Goal: Task Accomplishment & Management: Use online tool/utility

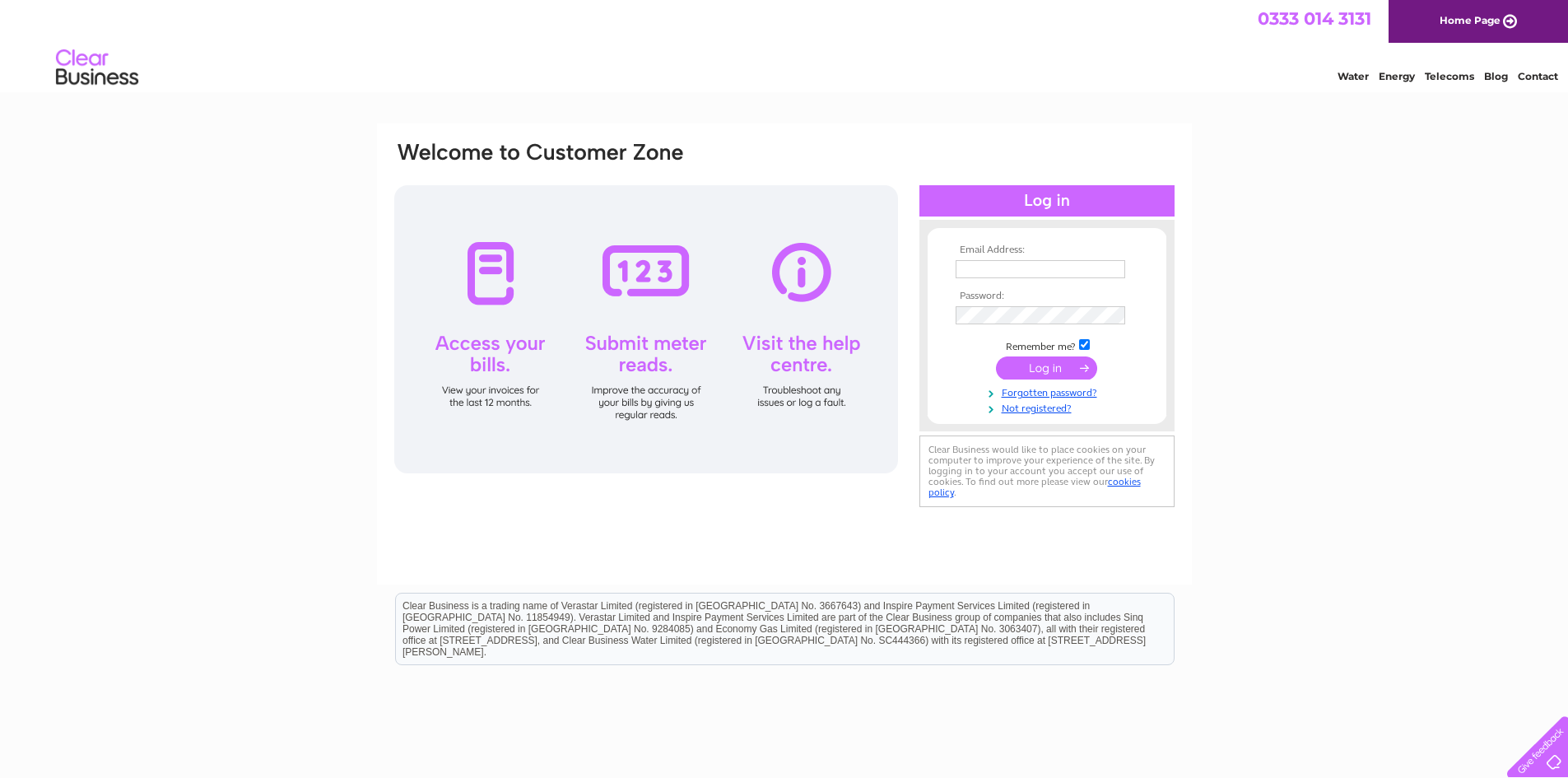
type input "judithsjwest@outlook.com"
click at [1043, 370] on input "submit" at bounding box center [1046, 368] width 101 height 23
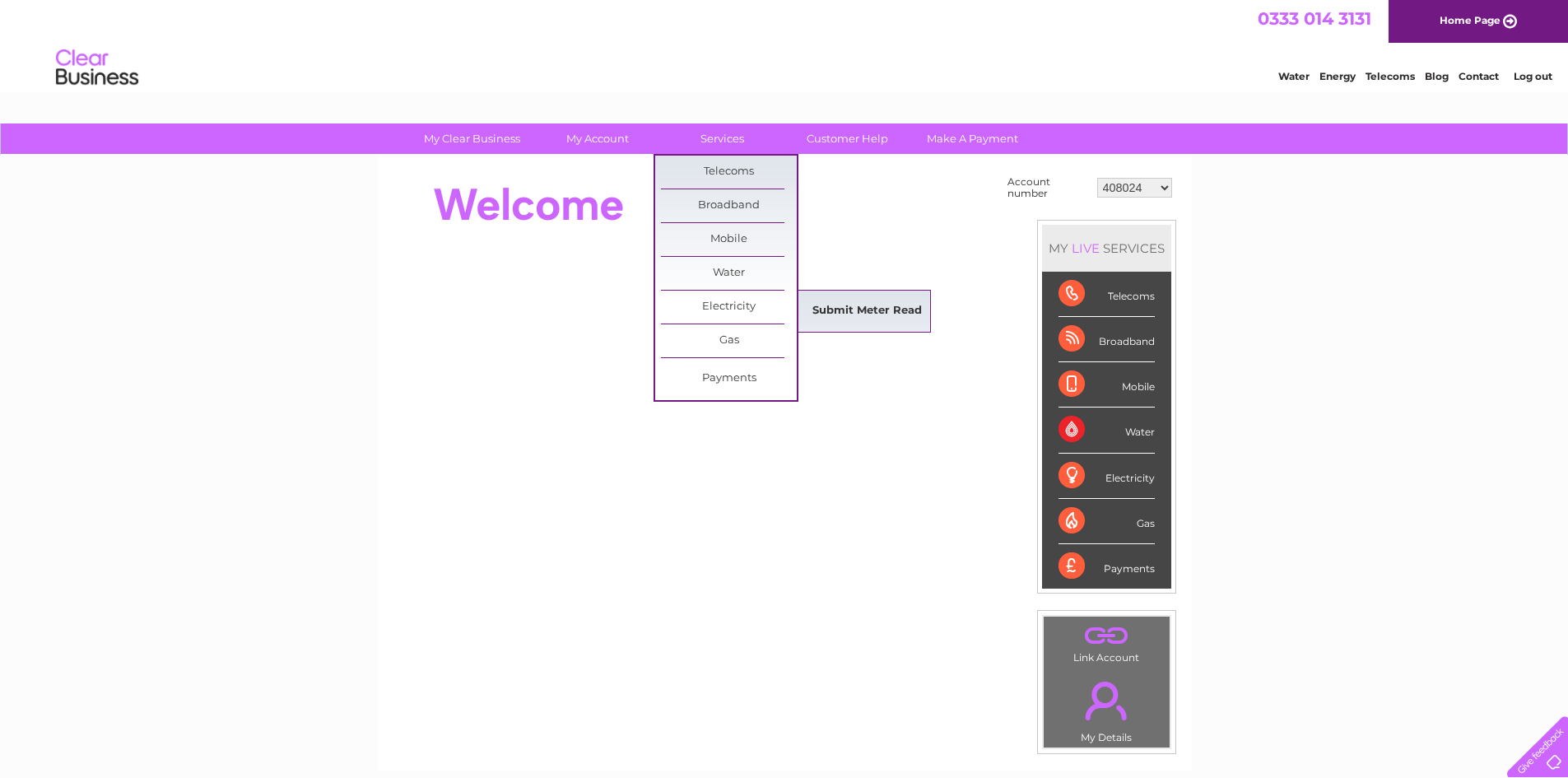
click at [828, 315] on link "Submit Meter Read" at bounding box center [866, 311] width 136 height 33
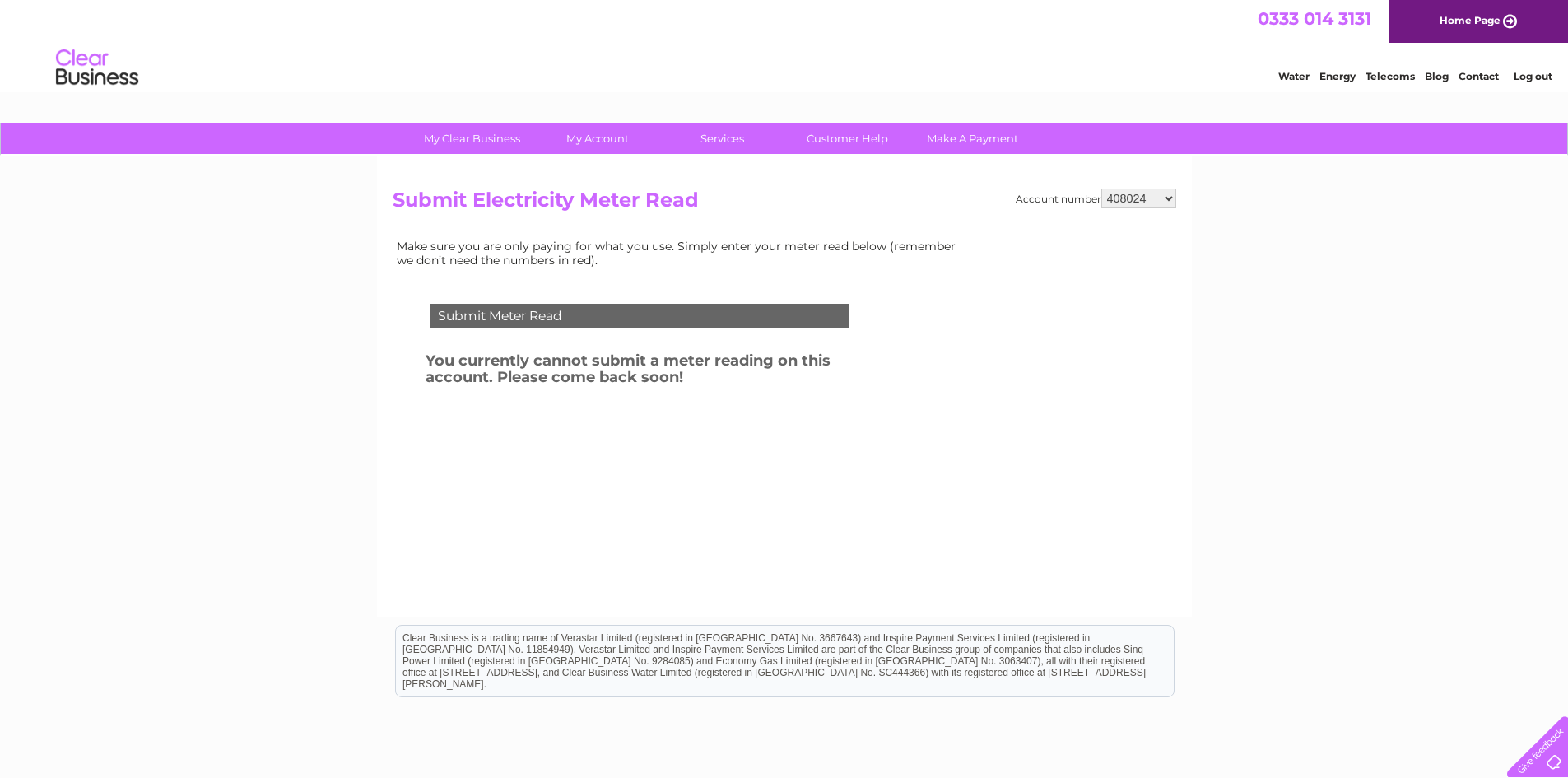
click at [1170, 197] on select "408024 418901 452618 452619 452620 452623 30312364" at bounding box center [1138, 199] width 75 height 20
select select "452619"
click at [1101, 189] on select "408024 418901 452618 452619 452620 452623 30312364" at bounding box center [1138, 199] width 75 height 20
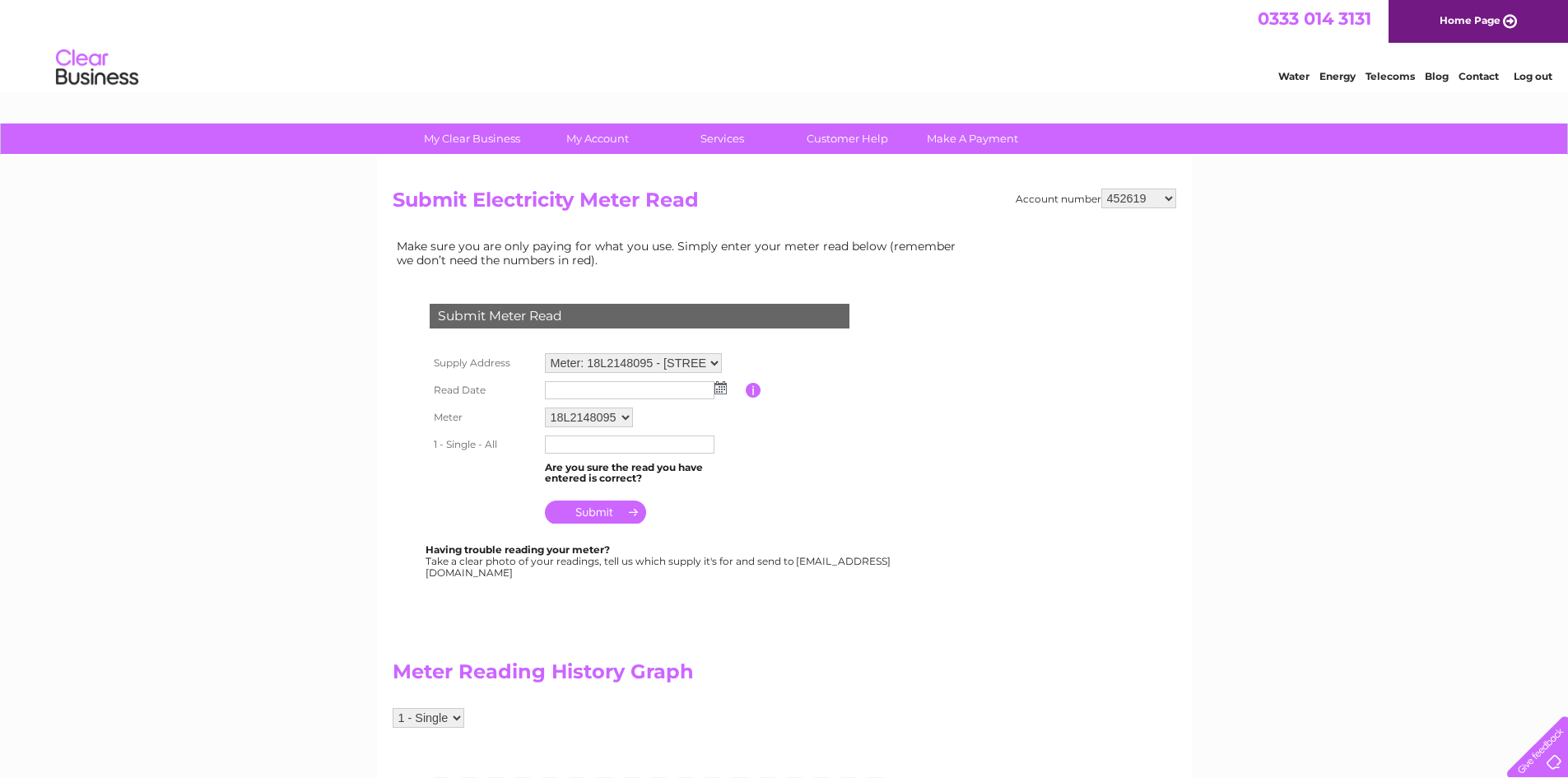
click at [718, 387] on img at bounding box center [720, 388] width 12 height 13
click at [611, 477] on link "9" at bounding box center [612, 477] width 23 height 17
type input "[DATE]"
click at [598, 447] on input "text" at bounding box center [629, 444] width 170 height 18
type input "42269"
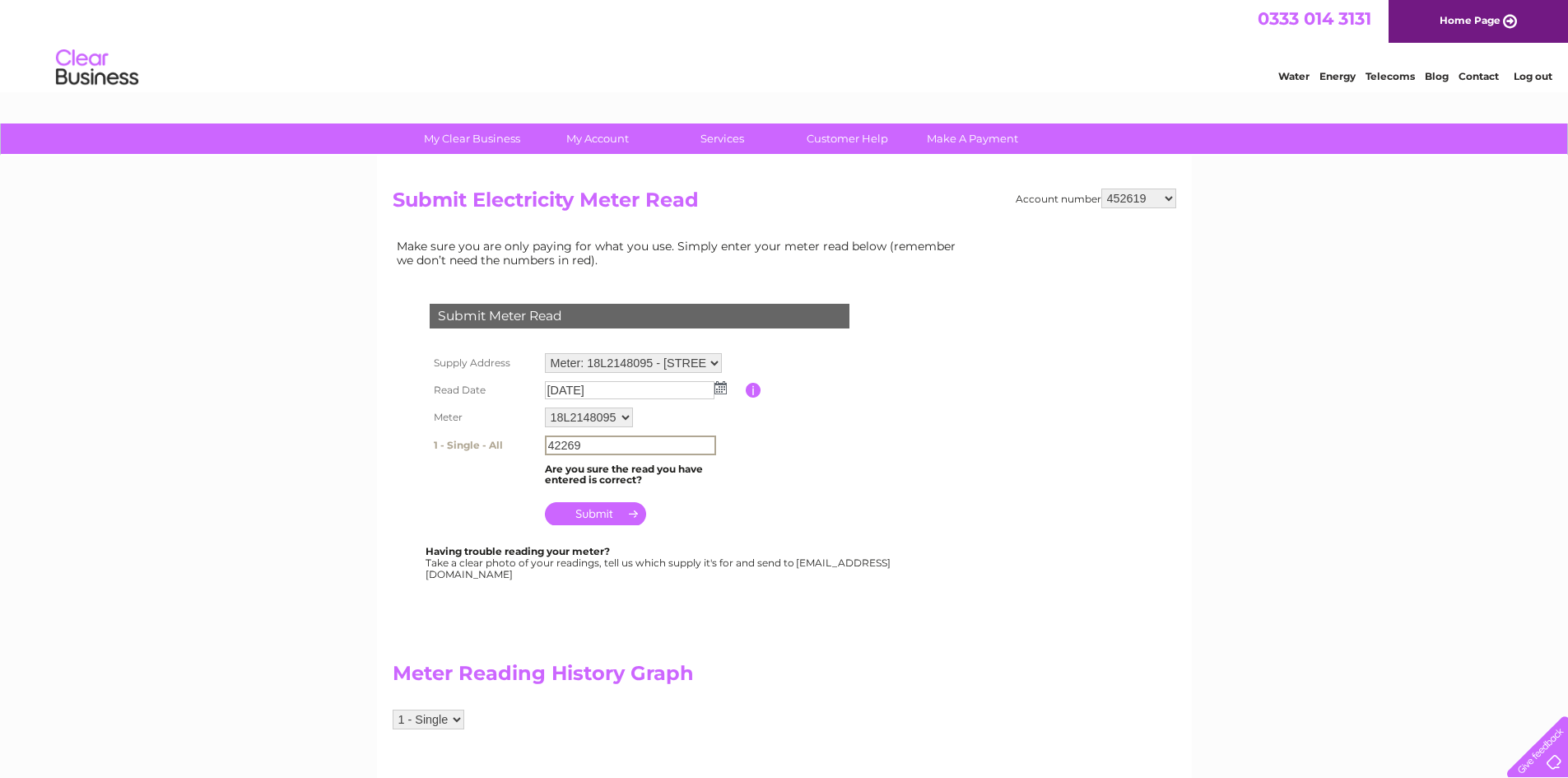
click at [602, 517] on input "submit" at bounding box center [595, 513] width 101 height 23
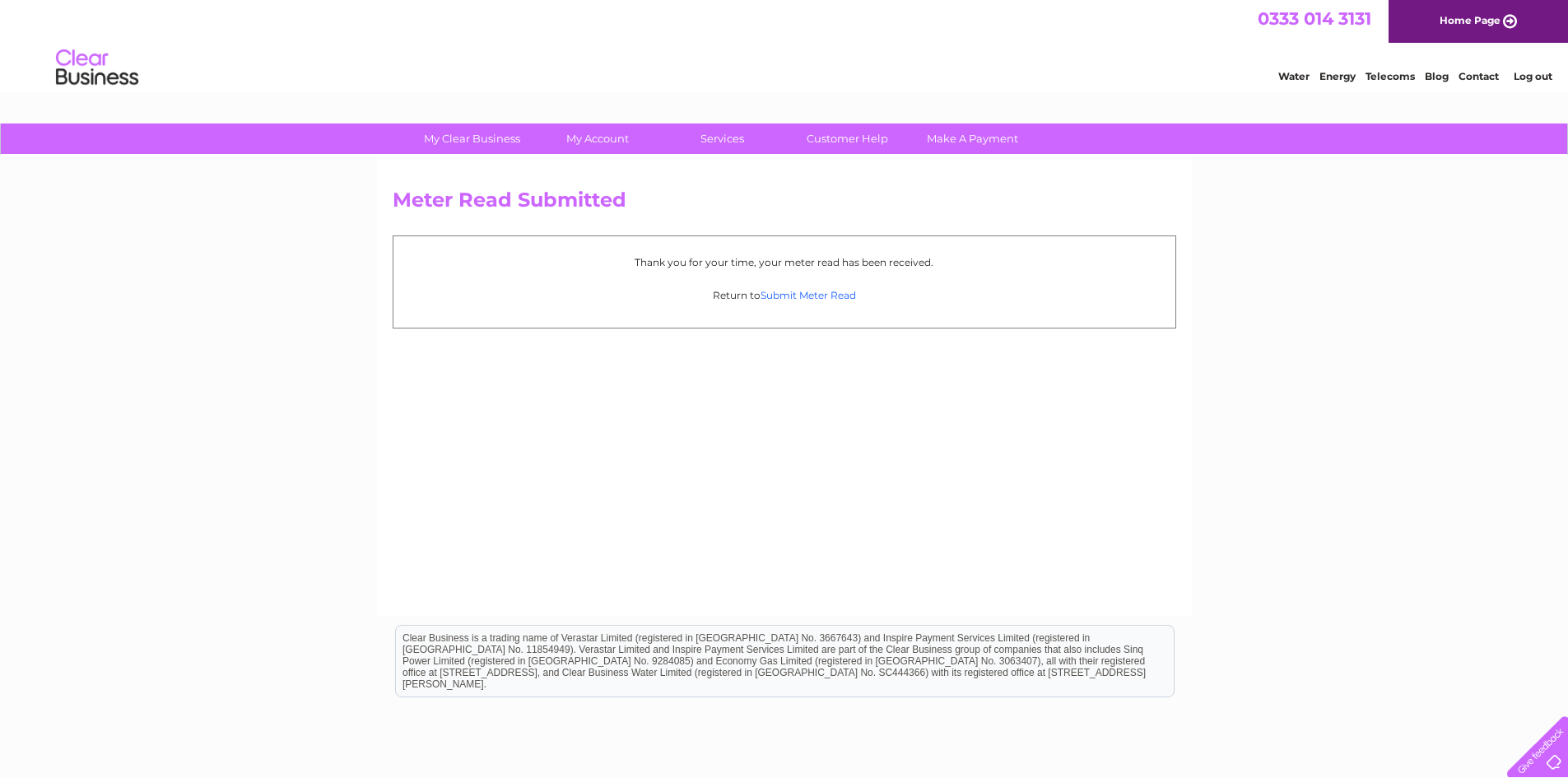
click at [806, 299] on link "Submit Meter Read" at bounding box center [808, 295] width 95 height 12
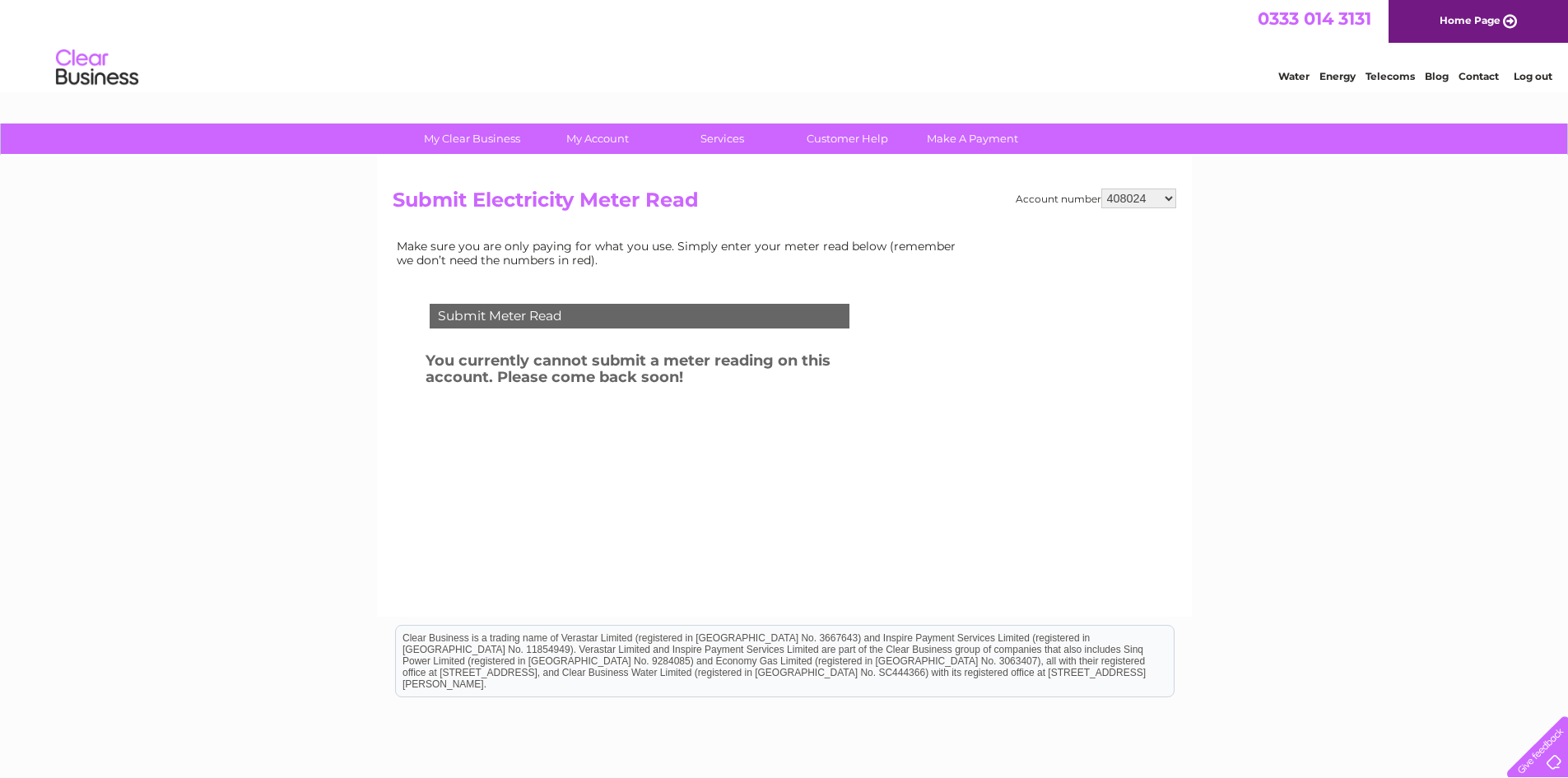
click at [1169, 200] on select "408024 418901 452618 452619 452620 452623 30312364" at bounding box center [1138, 199] width 75 height 20
select select "452623"
click at [1101, 189] on select "408024 418901 452618 452619 452620 452623 30312364" at bounding box center [1138, 199] width 75 height 20
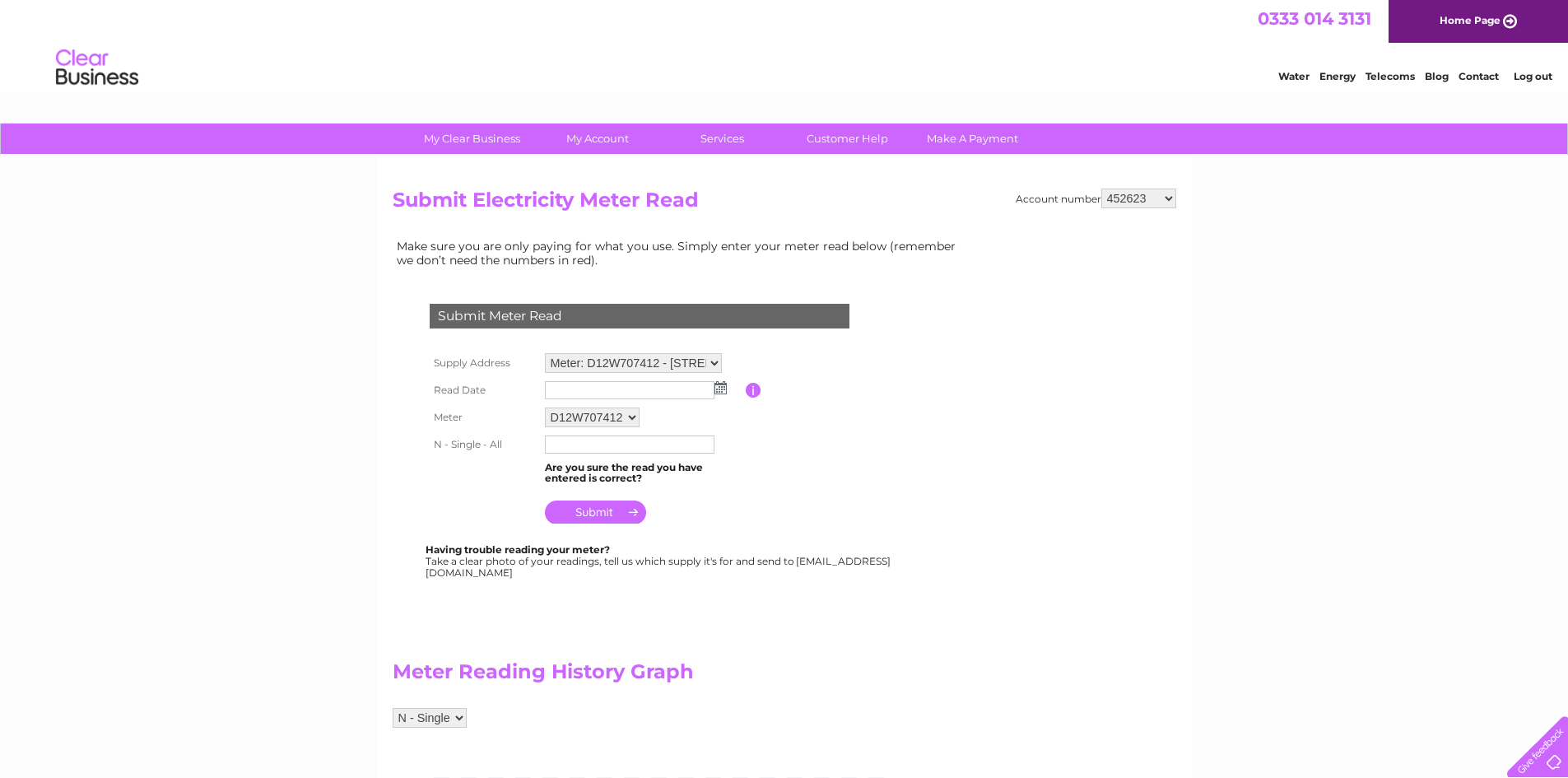
click at [717, 390] on img at bounding box center [720, 388] width 12 height 13
click at [607, 476] on link "9" at bounding box center [612, 477] width 23 height 17
type input "[DATE]"
click at [607, 443] on input "text" at bounding box center [630, 445] width 171 height 20
type input "28226"
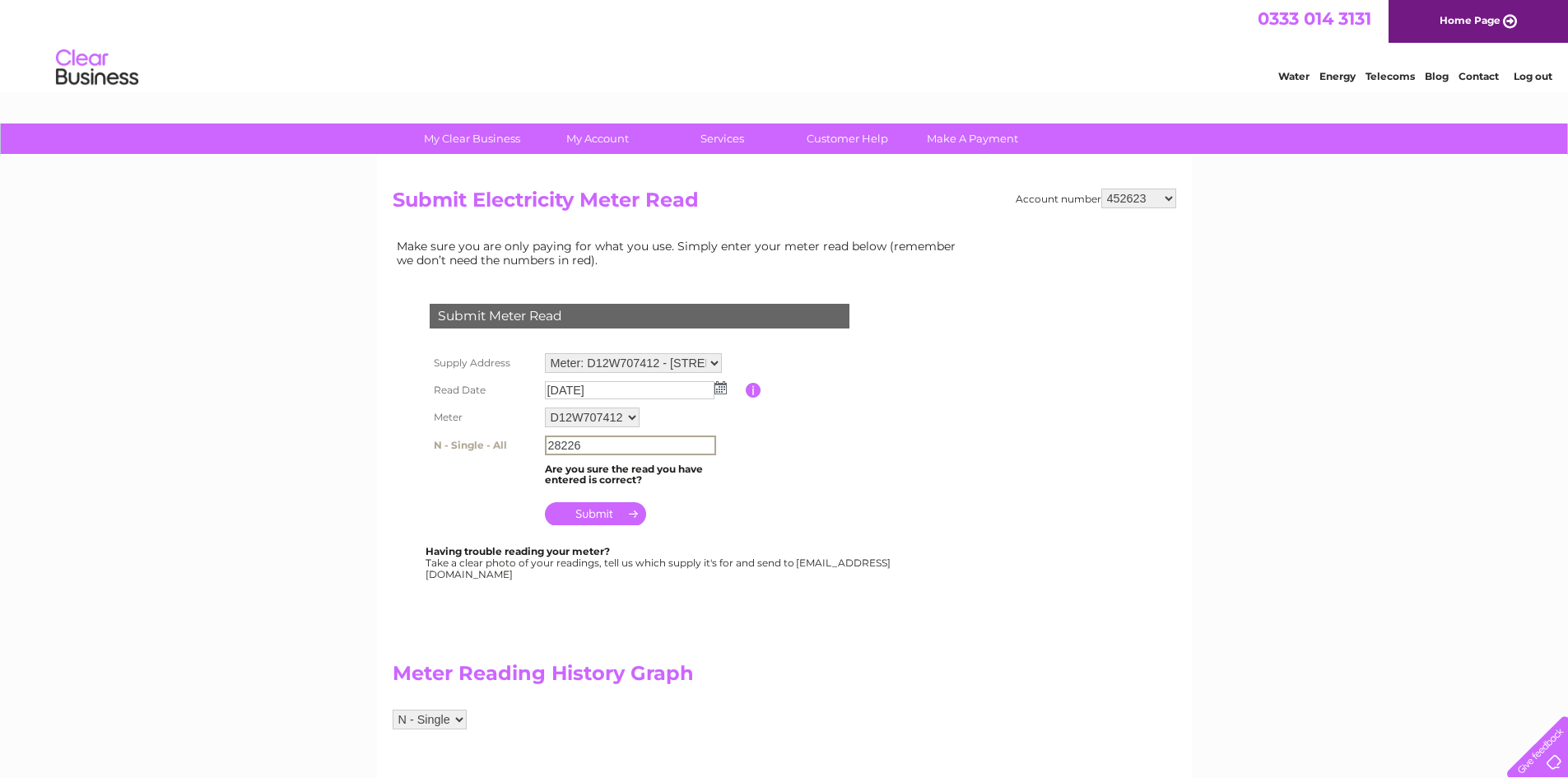
click at [607, 514] on input "submit" at bounding box center [595, 513] width 101 height 23
